Goal: Transaction & Acquisition: Subscribe to service/newsletter

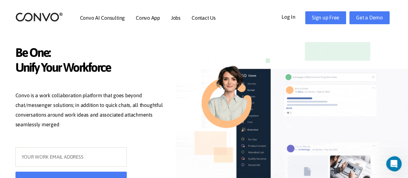
click at [286, 15] on link "Log In" at bounding box center [294, 16] width 24 height 10
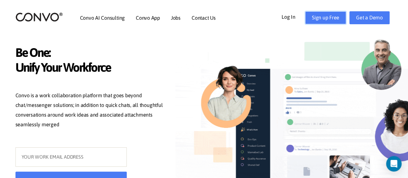
click at [328, 17] on link "Sign up Free" at bounding box center [325, 17] width 41 height 13
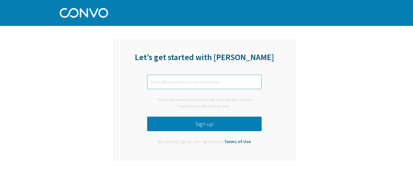
click at [209, 84] on input "text" at bounding box center [204, 82] width 115 height 15
type input "[EMAIL_ADDRESS][DOMAIN_NAME]"
click at [206, 127] on button "Sign up" at bounding box center [204, 124] width 115 height 15
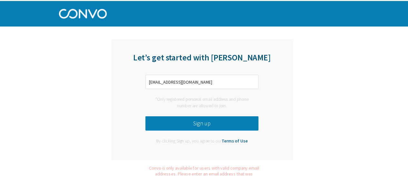
scroll to position [8, 0]
